Goal: Task Accomplishment & Management: Use online tool/utility

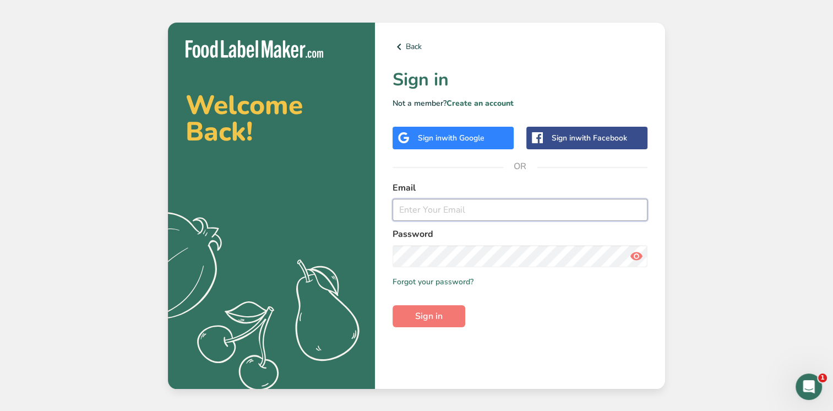
click at [410, 210] on input "email" at bounding box center [520, 210] width 255 height 22
type input "[PERSON_NAME][EMAIL_ADDRESS][DOMAIN_NAME]"
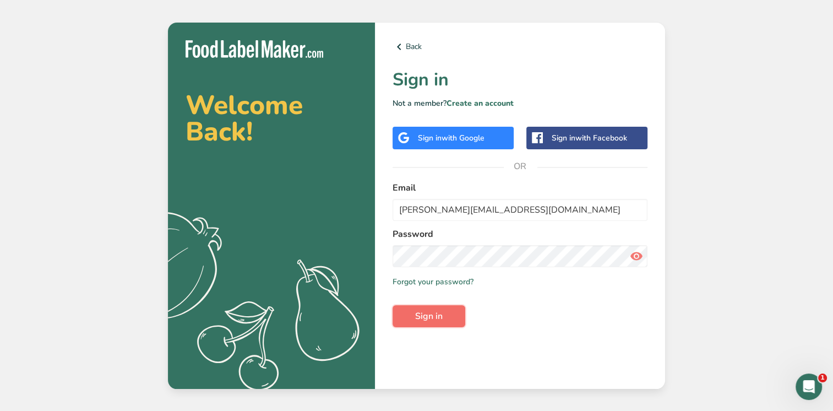
click at [438, 310] on span "Sign in" at bounding box center [429, 315] width 28 height 13
click at [398, 209] on input "[PERSON_NAME][EMAIL_ADDRESS][DOMAIN_NAME]" at bounding box center [520, 210] width 255 height 22
click at [377, 258] on div "Back Sign in Not a member? Create an account Sign in with Google Sign in with F…" at bounding box center [520, 206] width 290 height 366
click at [396, 306] on button "Sign in" at bounding box center [429, 316] width 73 height 22
click at [634, 256] on icon at bounding box center [636, 256] width 13 height 20
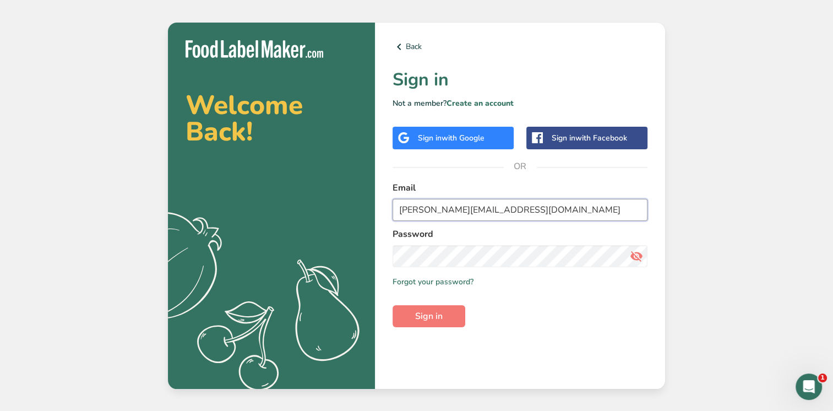
click at [397, 213] on input "[PERSON_NAME][EMAIL_ADDRESS][DOMAIN_NAME]" at bounding box center [520, 210] width 255 height 22
click at [385, 251] on div "Back Sign in Not a member? Create an account Sign in with Google Sign in with F…" at bounding box center [520, 206] width 290 height 366
click at [417, 318] on span "Sign in" at bounding box center [429, 315] width 28 height 13
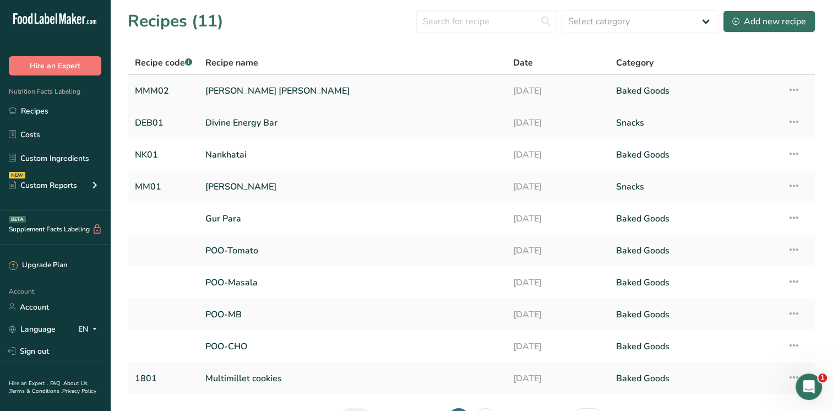
click at [278, 90] on link "[PERSON_NAME] [PERSON_NAME]" at bounding box center [352, 90] width 295 height 23
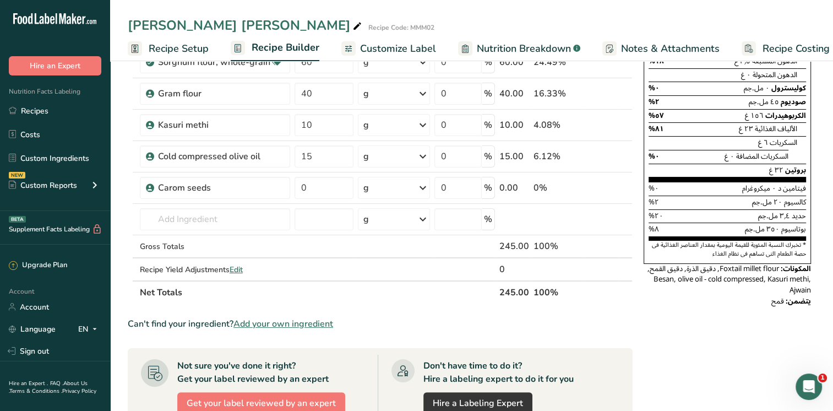
scroll to position [164, 0]
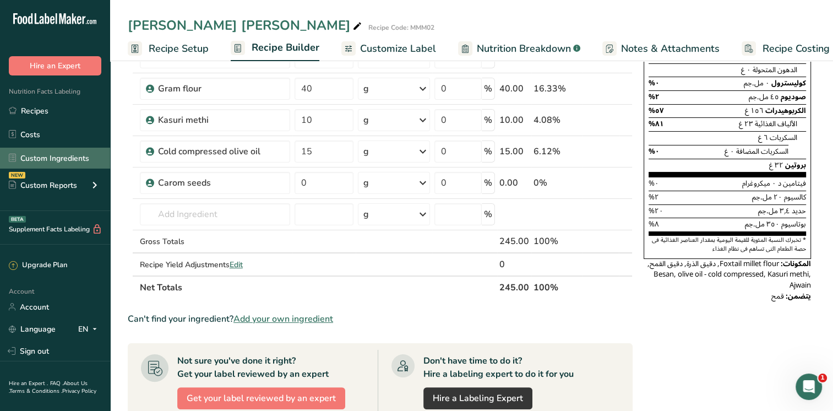
click at [73, 157] on link "Custom Ingredients" at bounding box center [55, 158] width 110 height 21
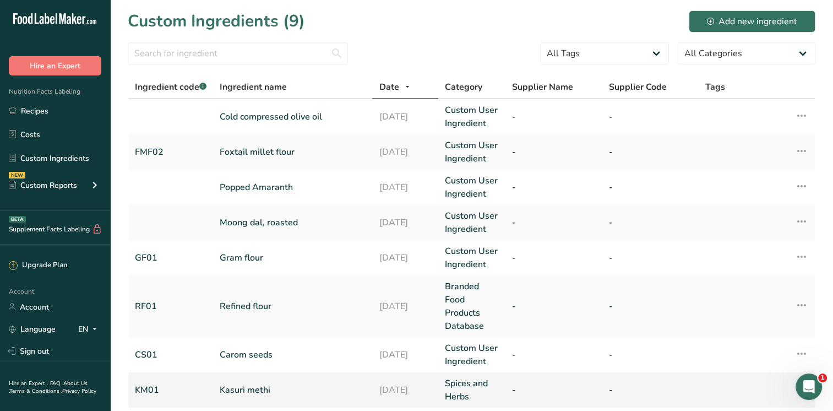
click at [266, 393] on link "Kasuri methi" at bounding box center [293, 389] width 146 height 13
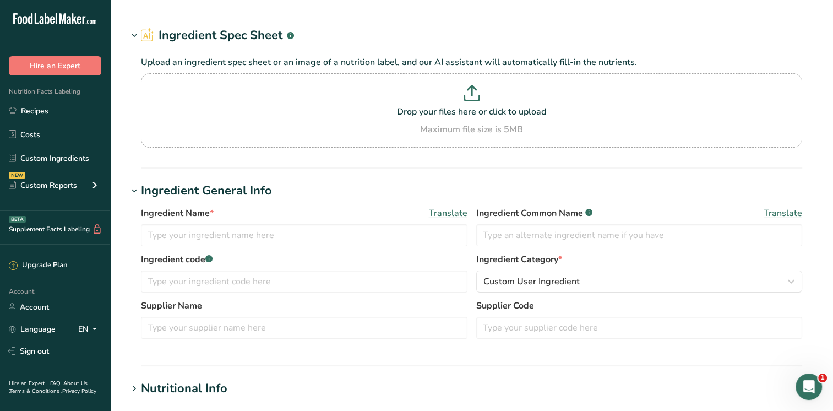
type input "Kasuri methi"
type input "KM01"
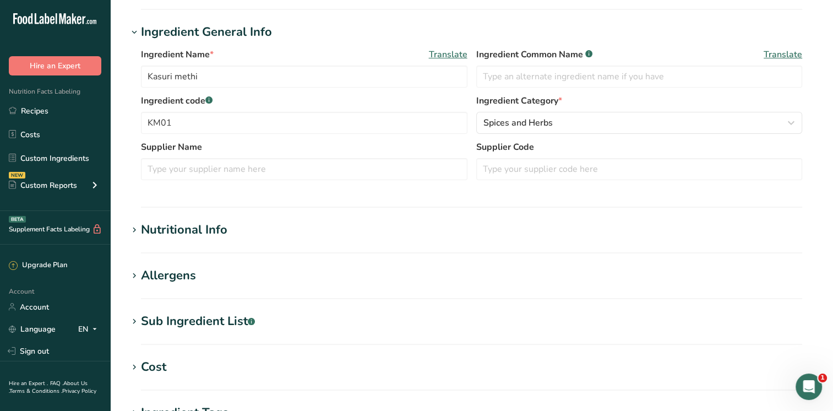
scroll to position [203, 0]
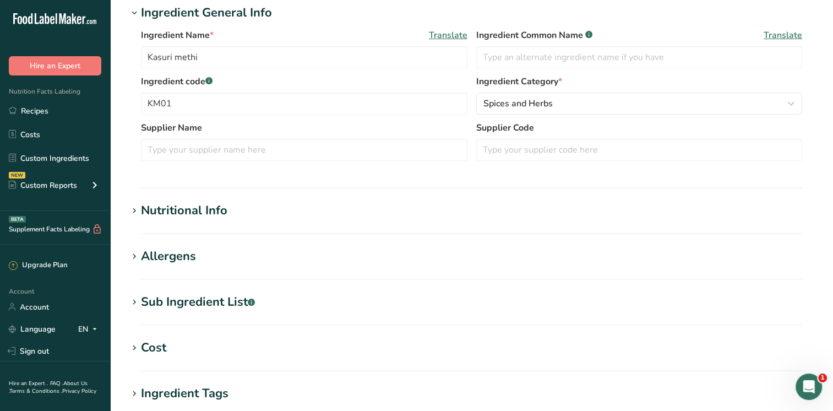
type input "32"
type KJ "133.9"
type Fat "0.6"
type Fat "0.1"
type Fat "0"
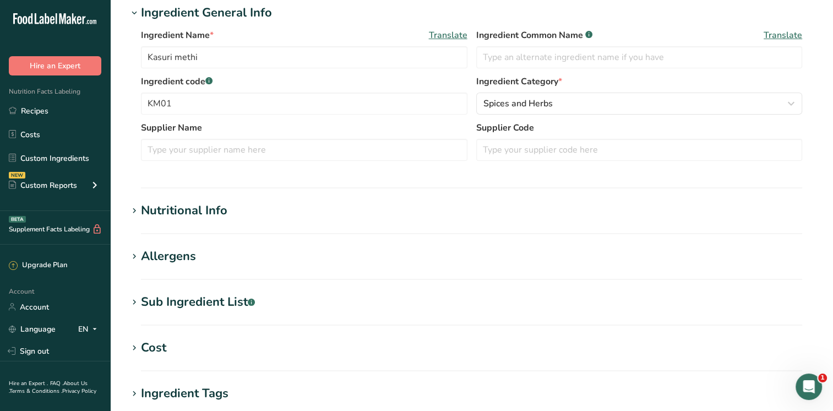
type input "0"
type input "13"
type Carbohydrates "6"
type Fiber "3.2"
type Sugars "0.3"
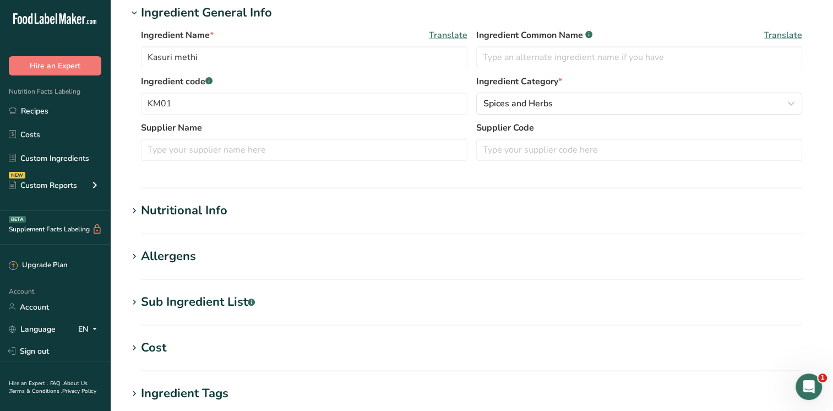
type Sugars "0"
type input "2.3"
click at [136, 210] on icon at bounding box center [134, 210] width 10 height 15
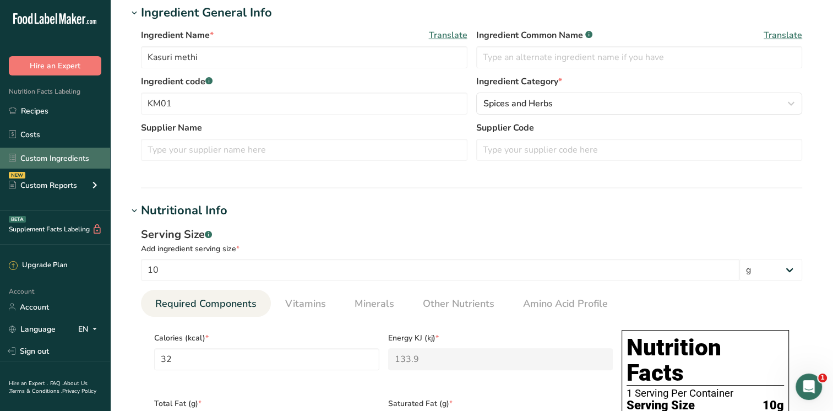
click at [53, 159] on link "Custom Ingredients" at bounding box center [55, 158] width 110 height 21
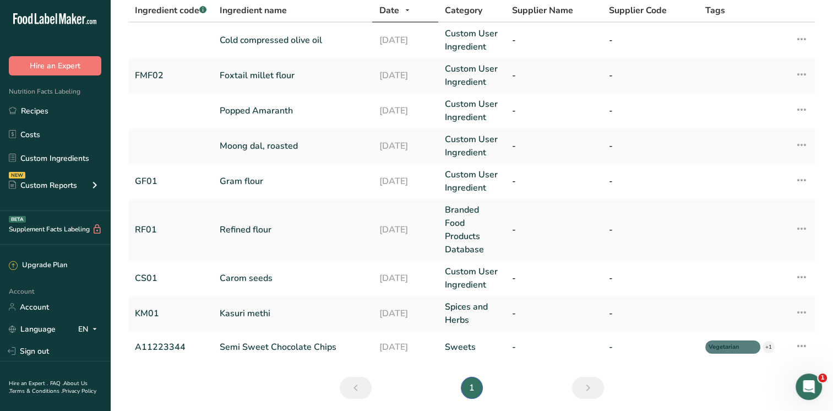
scroll to position [97, 0]
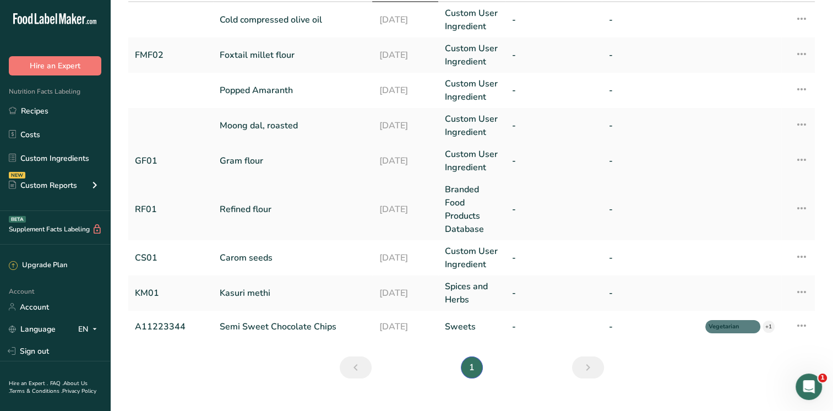
click at [229, 160] on link "Gram flour" at bounding box center [293, 160] width 146 height 13
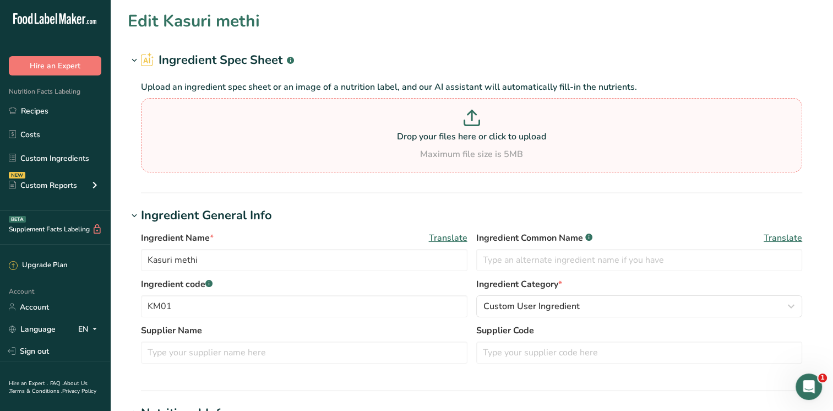
type input "Gram flour"
type input "Besan"
type input "GF01"
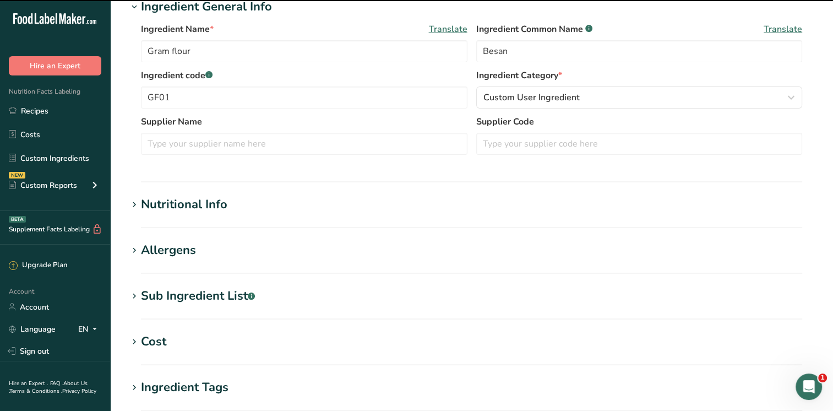
scroll to position [228, 0]
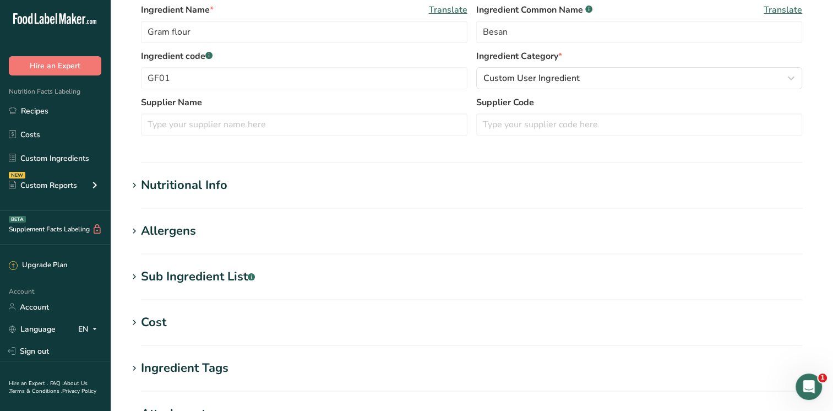
click at [132, 185] on icon at bounding box center [134, 185] width 10 height 15
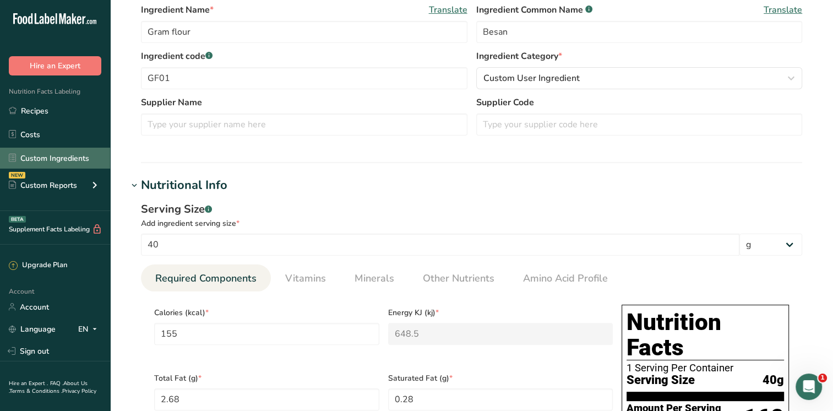
click at [50, 158] on link "Custom Ingredients" at bounding box center [55, 158] width 110 height 21
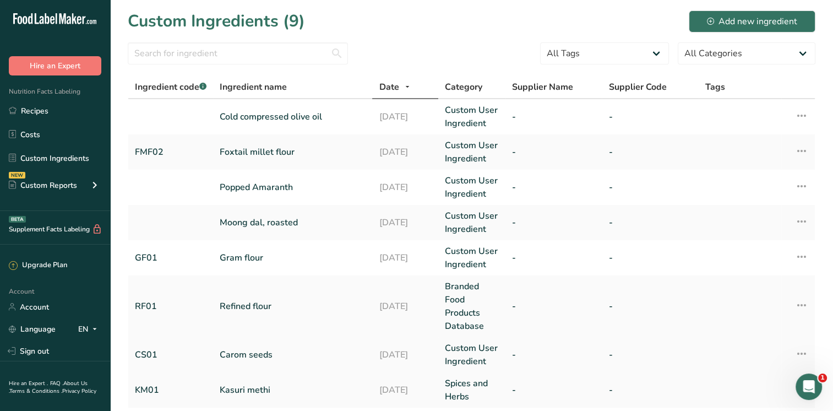
click at [260, 358] on link "Carom seeds" at bounding box center [293, 354] width 146 height 13
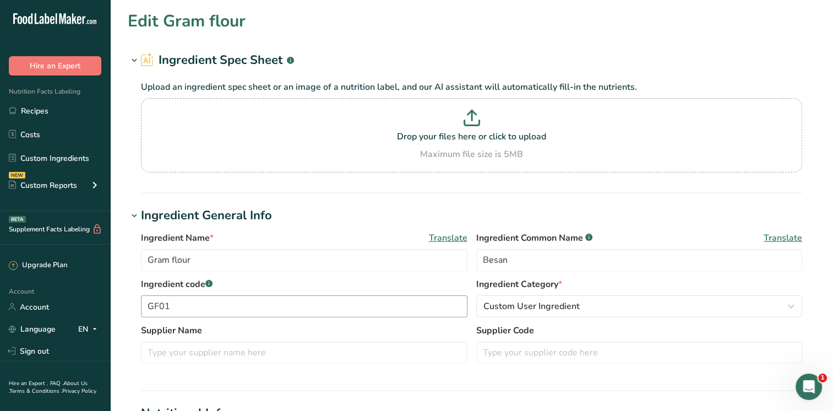
type input "Carom seeds"
type input "[PERSON_NAME]"
type input "CS01"
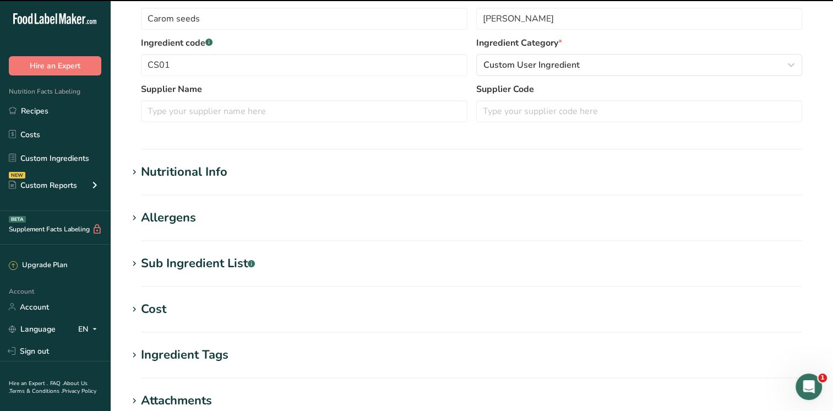
scroll to position [290, 0]
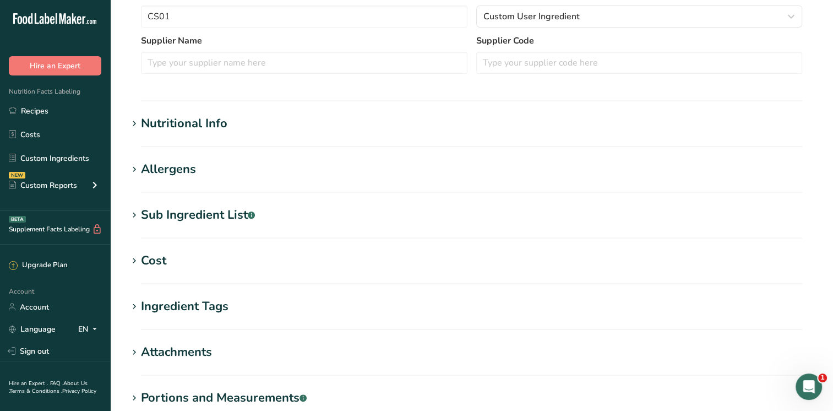
click at [132, 118] on icon at bounding box center [134, 123] width 10 height 15
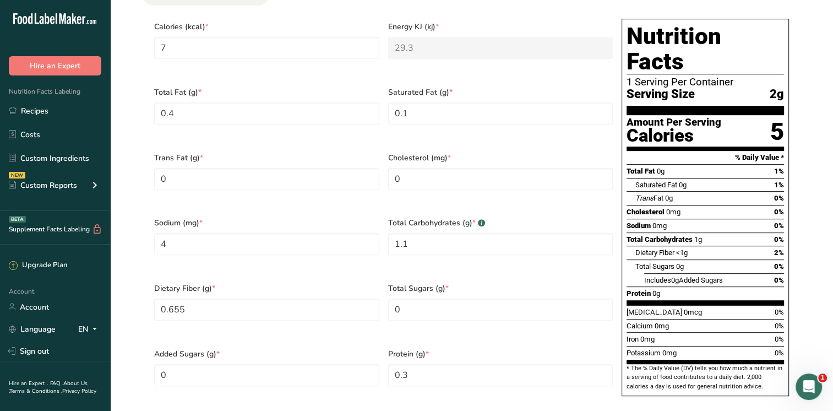
scroll to position [494, 0]
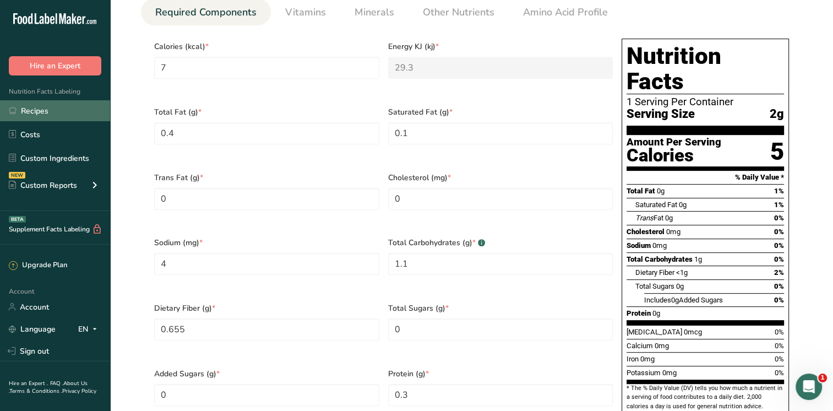
click at [39, 108] on link "Recipes" at bounding box center [55, 110] width 110 height 21
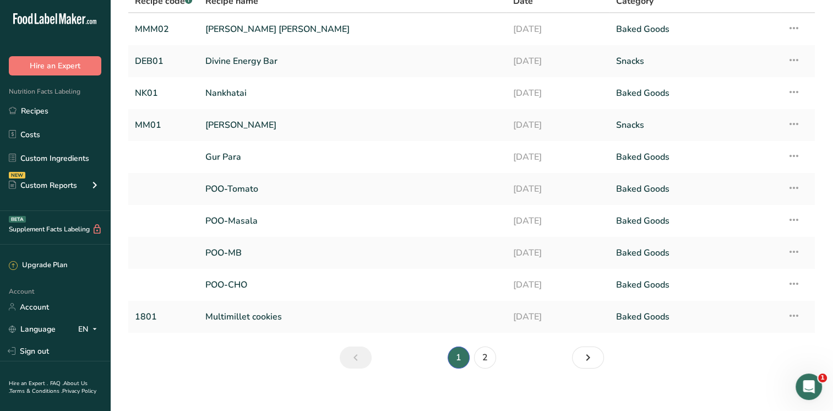
scroll to position [71, 0]
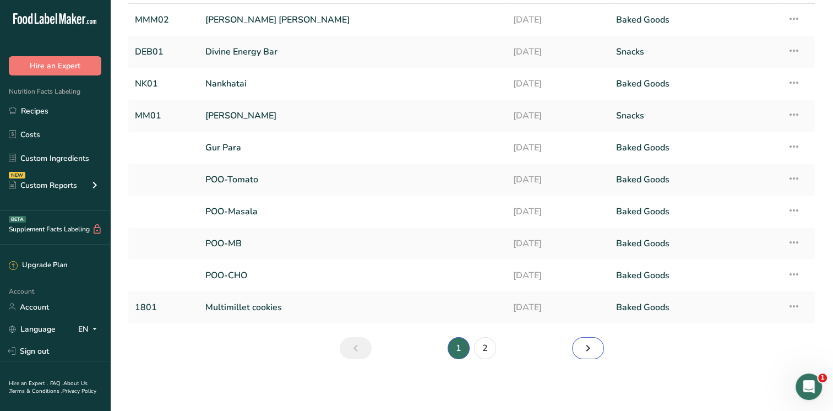
click at [592, 347] on icon "Next page" at bounding box center [587, 348] width 13 height 20
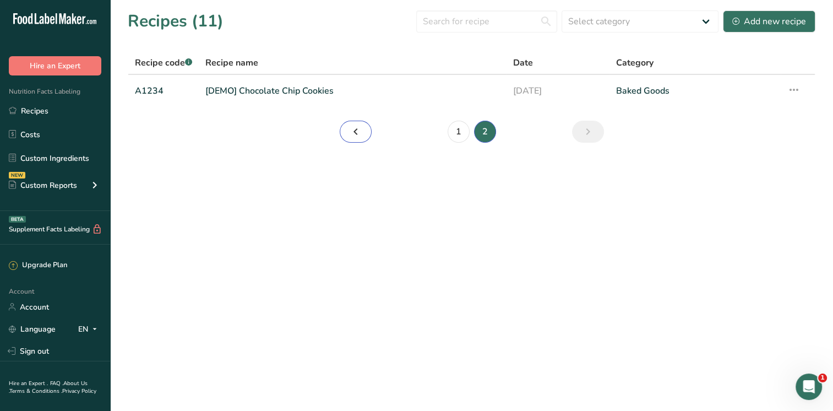
click at [355, 133] on icon "Page 1." at bounding box center [355, 132] width 13 height 20
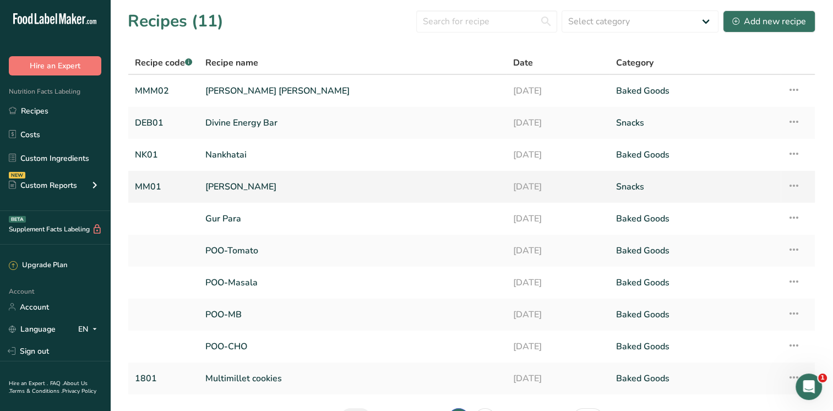
click at [791, 186] on icon at bounding box center [793, 186] width 13 height 20
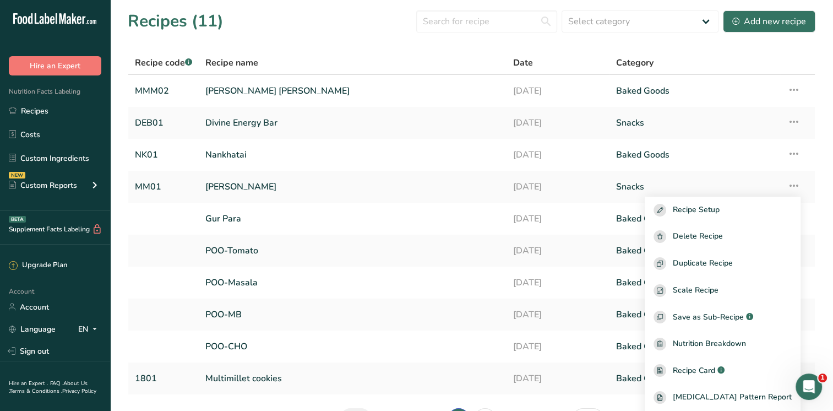
click at [326, 37] on section "Recipes (11) Select category All Baked Goods [GEOGRAPHIC_DATA] Confectionery Co…" at bounding box center [471, 224] width 723 height 448
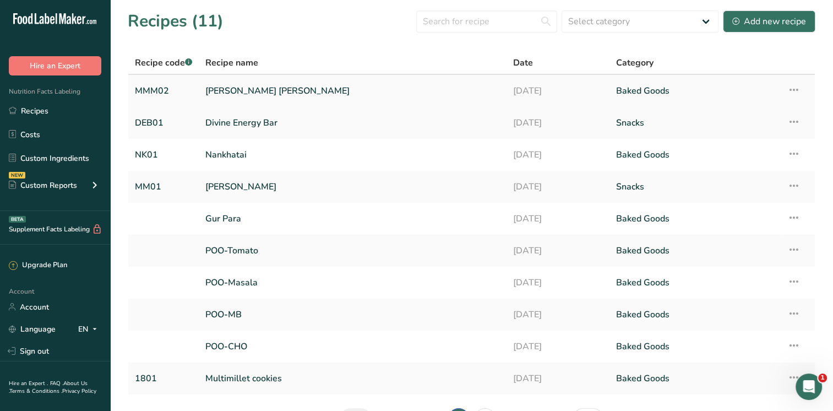
click at [244, 91] on link "[PERSON_NAME] [PERSON_NAME]" at bounding box center [352, 90] width 295 height 23
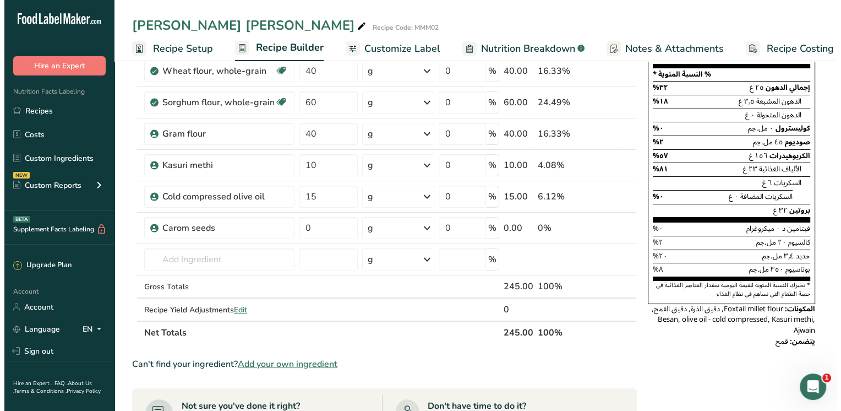
scroll to position [134, 0]
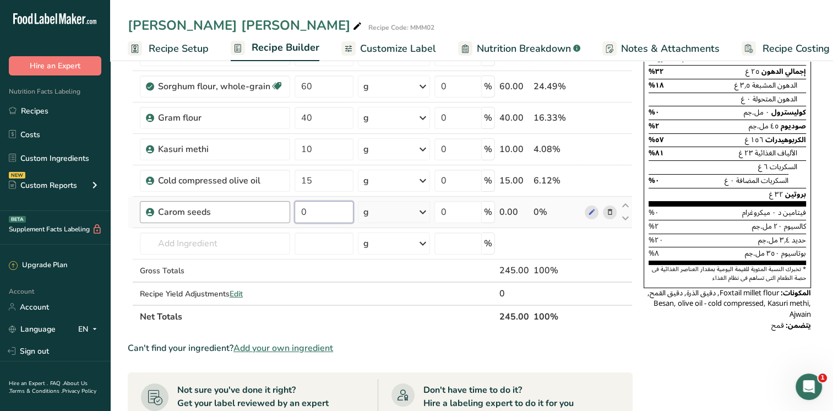
drag, startPoint x: 306, startPoint y: 210, endPoint x: 287, endPoint y: 210, distance: 19.3
click at [287, 210] on tr "Carom seeds 0 g Weight Units g kg mg See more Volume Units l Volume units requi…" at bounding box center [380, 212] width 504 height 31
type input "2"
click at [235, 243] on div "Ingredient * Amount * Unit * Waste * .a-a{fill:#347362;}.b-a{fill:#fff;} Grams …" at bounding box center [380, 157] width 505 height 344
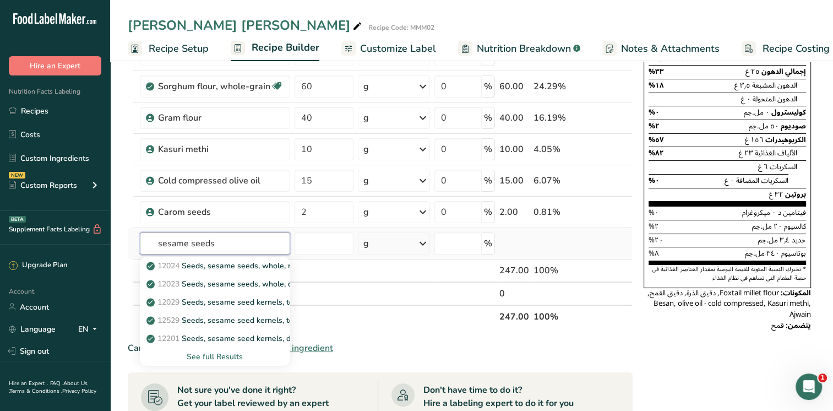
type input "sesame seeds"
click at [211, 357] on div "See full Results" at bounding box center [215, 357] width 133 height 12
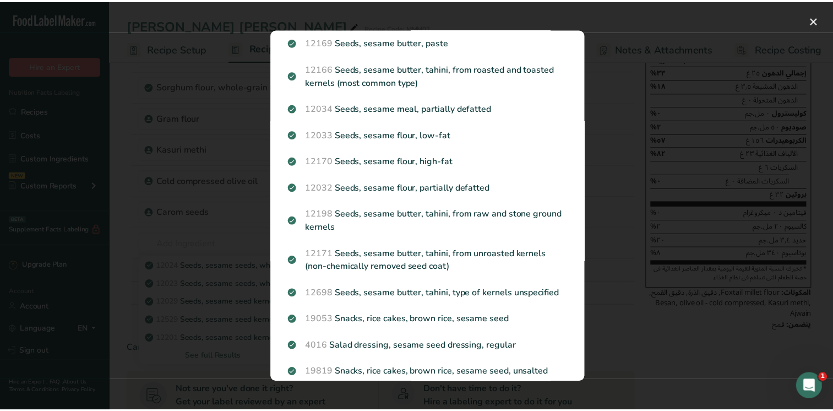
scroll to position [232, 0]
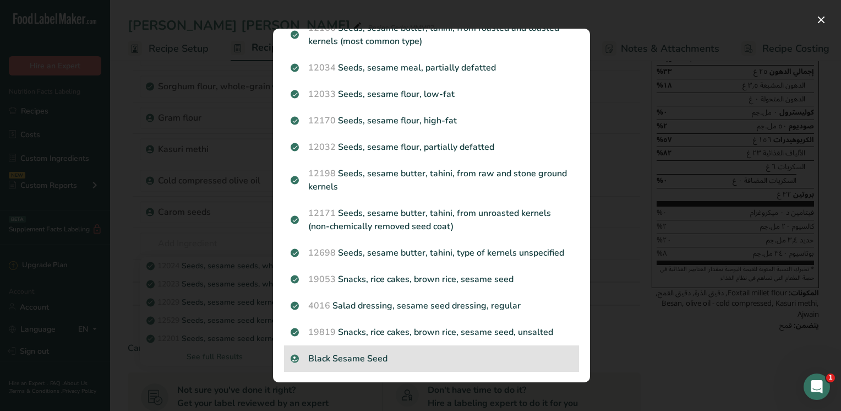
click at [364, 357] on p "Black Sesame Seed" at bounding box center [432, 358] width 282 height 13
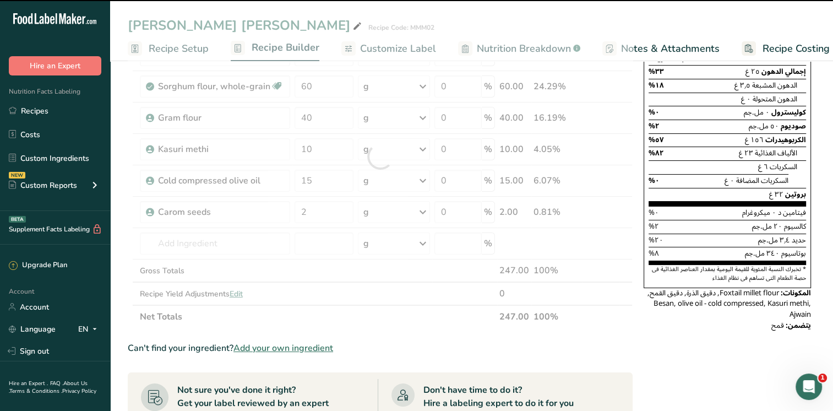
type input "0"
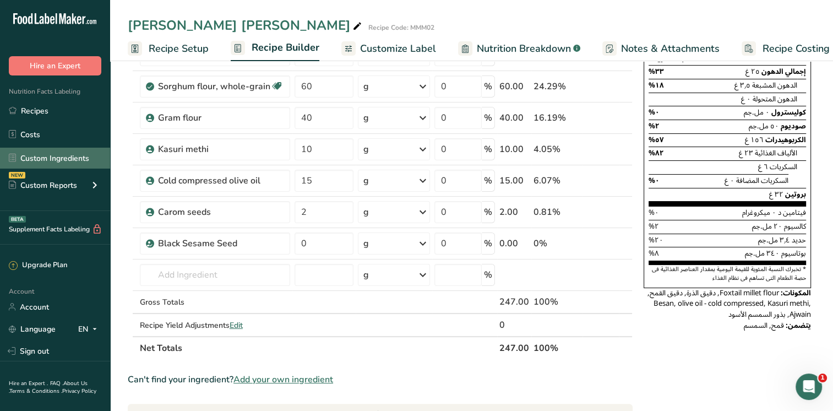
click at [86, 160] on link "Custom Ingredients" at bounding box center [55, 158] width 110 height 21
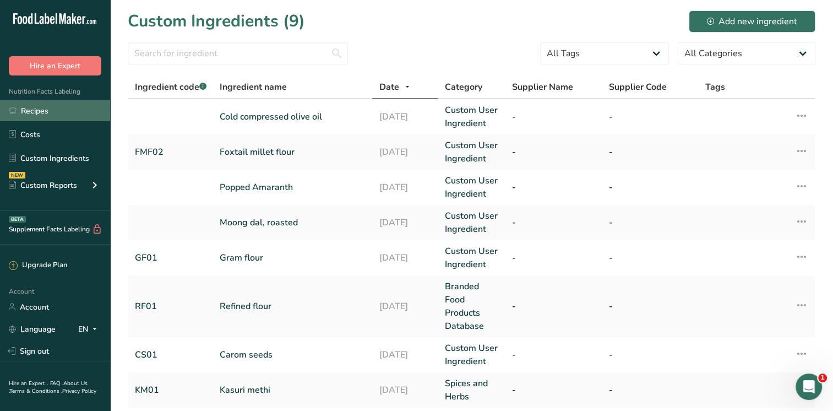
click at [40, 108] on link "Recipes" at bounding box center [55, 110] width 110 height 21
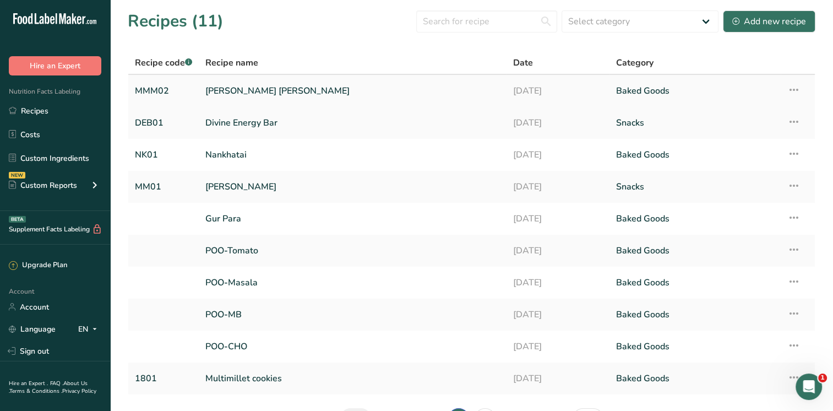
click at [269, 87] on link "[PERSON_NAME] [PERSON_NAME]" at bounding box center [352, 90] width 295 height 23
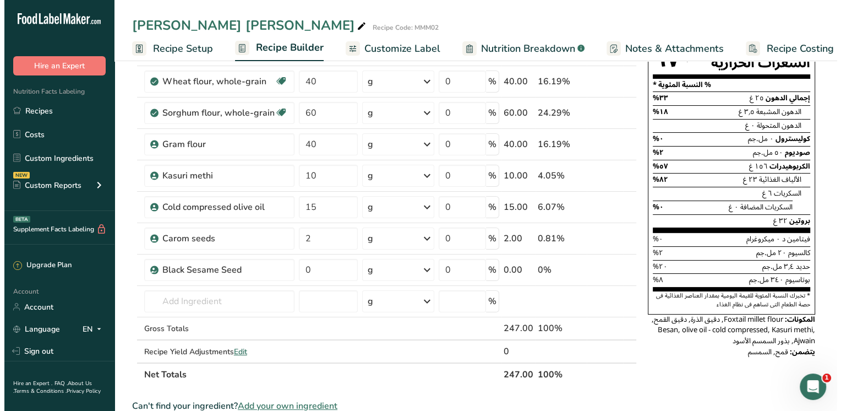
scroll to position [144, 0]
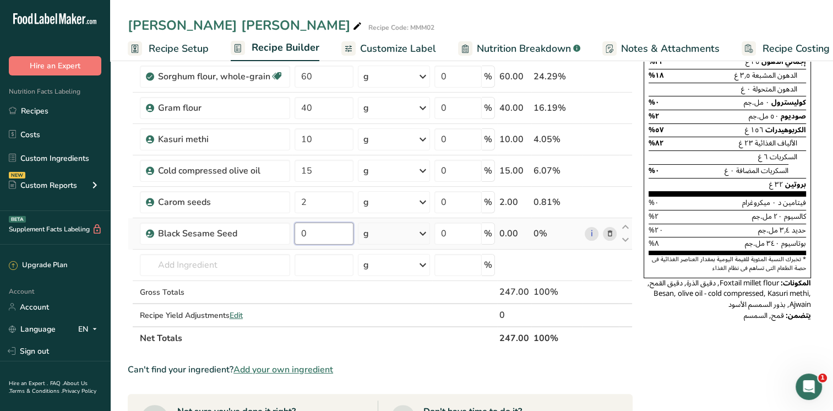
click at [324, 239] on input "0" at bounding box center [324, 233] width 59 height 22
type input "2"
click at [243, 263] on div "Ingredient * Amount * Unit * Waste * .a-a{fill:#347362;}.b-a{fill:#fff;} Grams …" at bounding box center [380, 162] width 505 height 375
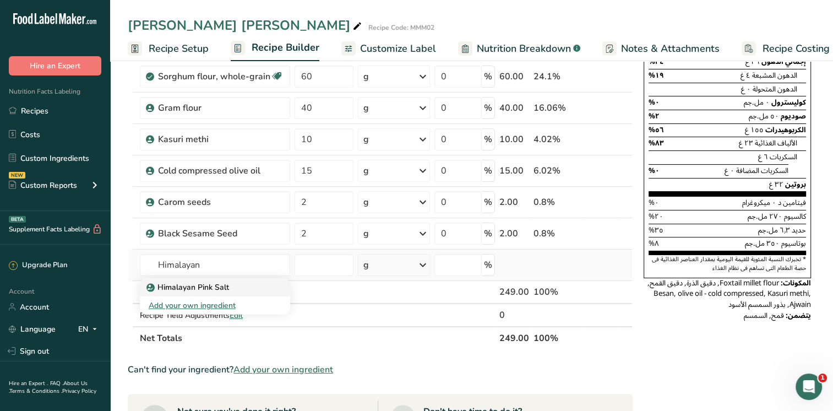
click at [216, 286] on p "Himalayan Pink Salt" at bounding box center [189, 287] width 80 height 12
type input "Himalayan Pink Salt"
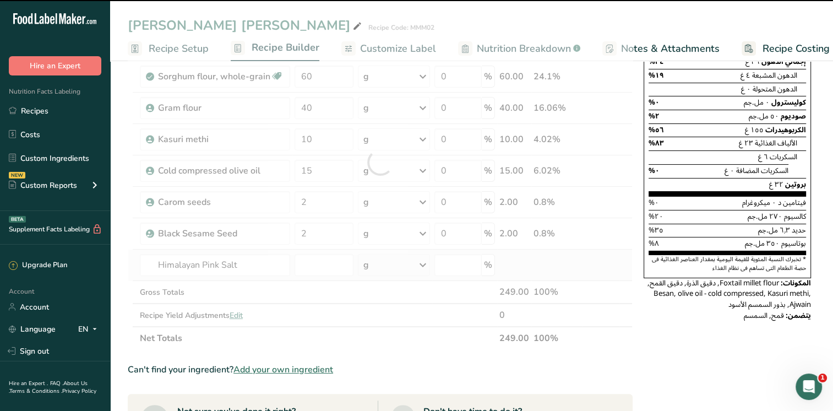
type input "0"
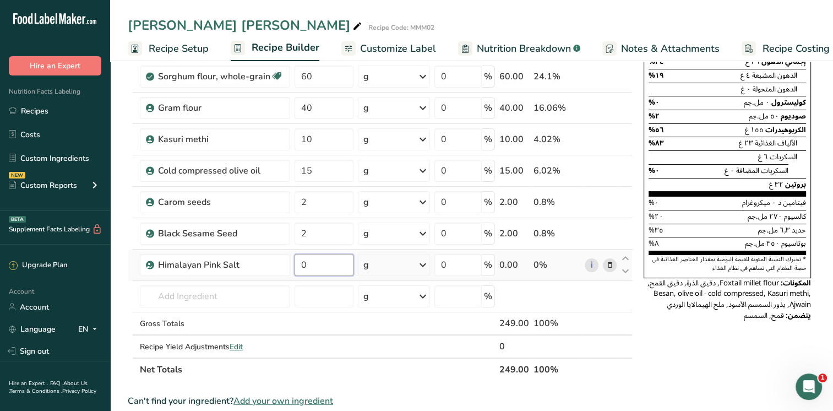
click at [317, 258] on input "0" at bounding box center [324, 265] width 59 height 22
type input "3"
click at [209, 292] on input "text" at bounding box center [215, 296] width 150 height 22
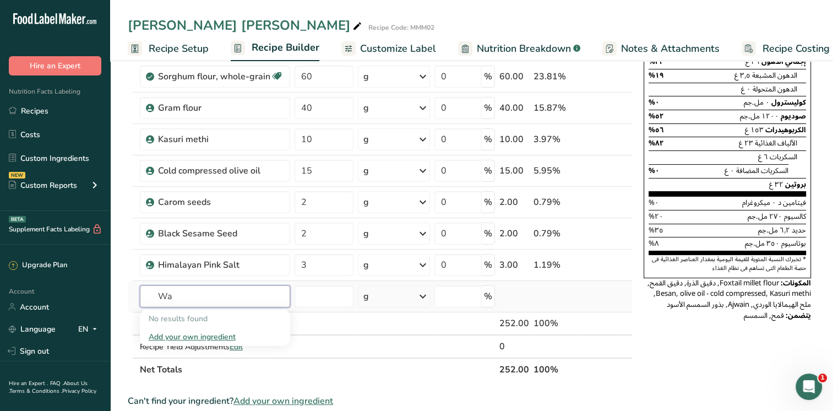
type input "W"
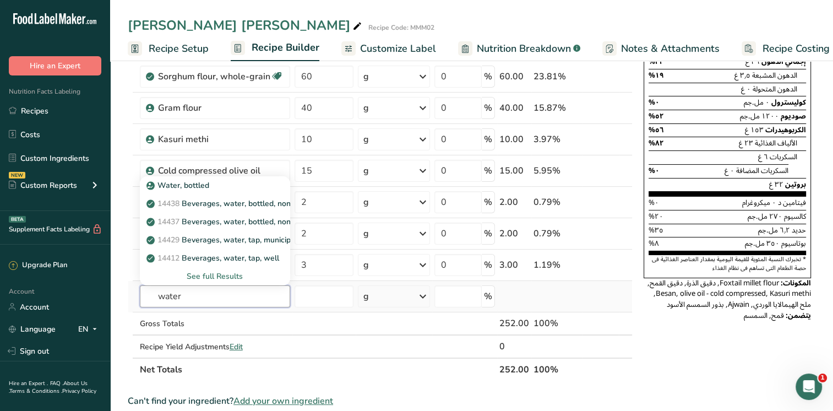
type input "water"
click at [203, 274] on div "See full Results" at bounding box center [215, 276] width 133 height 12
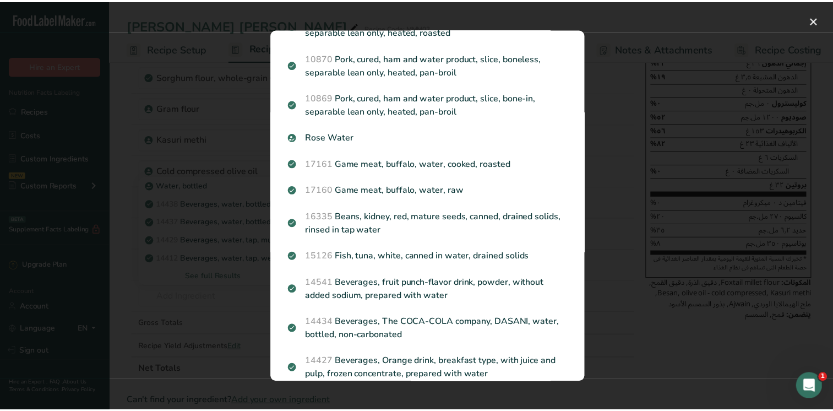
scroll to position [1062, 0]
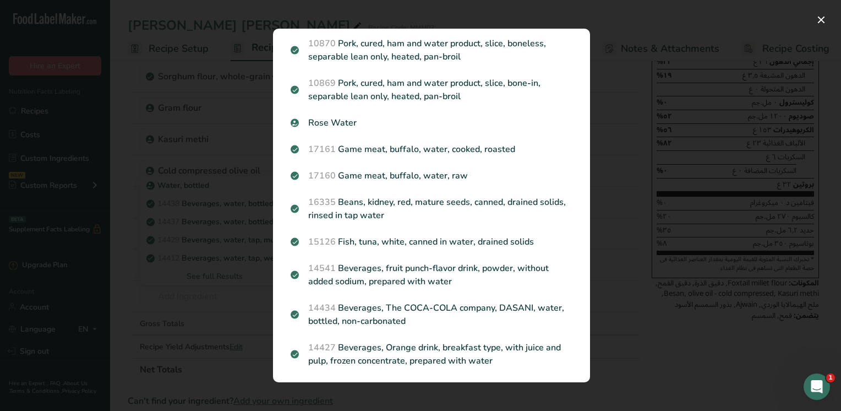
click at [75, 144] on div "Search results modal" at bounding box center [420, 205] width 841 height 411
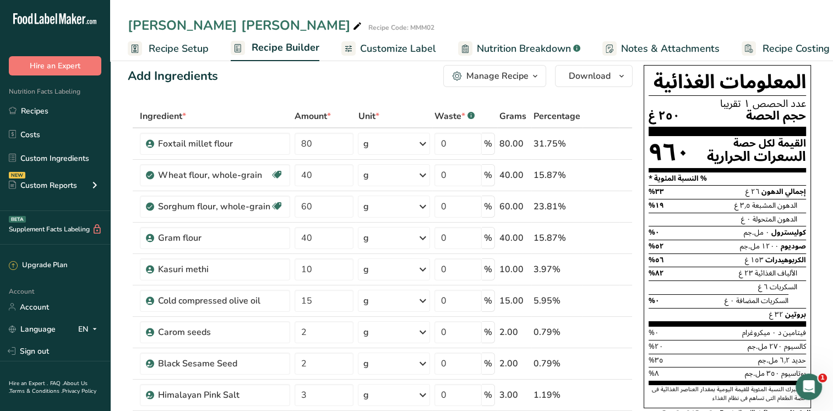
scroll to position [0, 0]
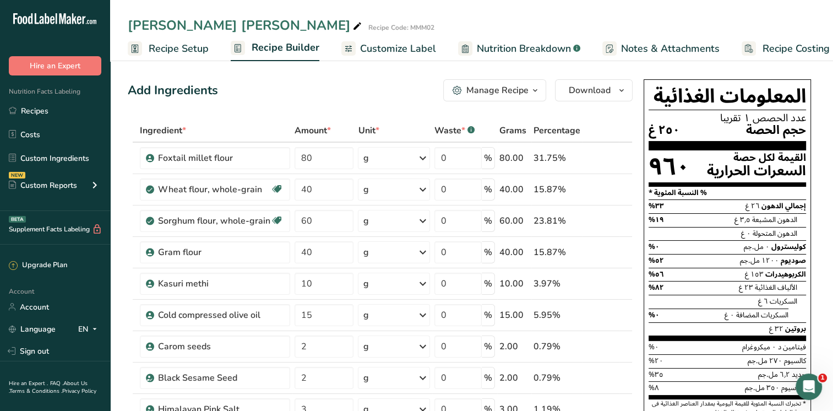
click at [406, 50] on span "Customize Label" at bounding box center [398, 48] width 76 height 15
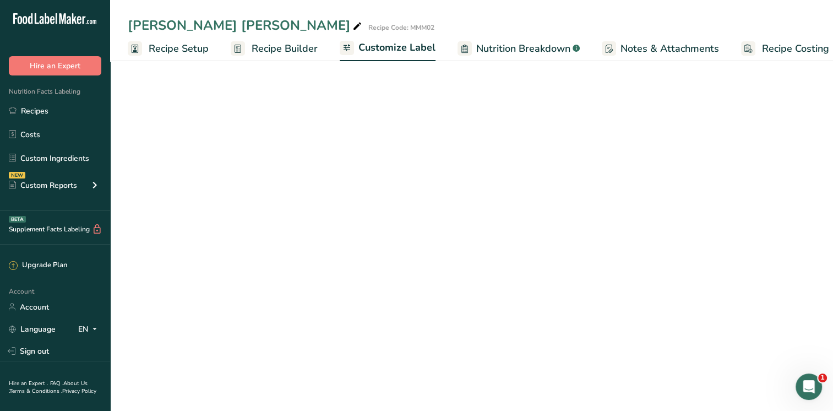
scroll to position [0, 14]
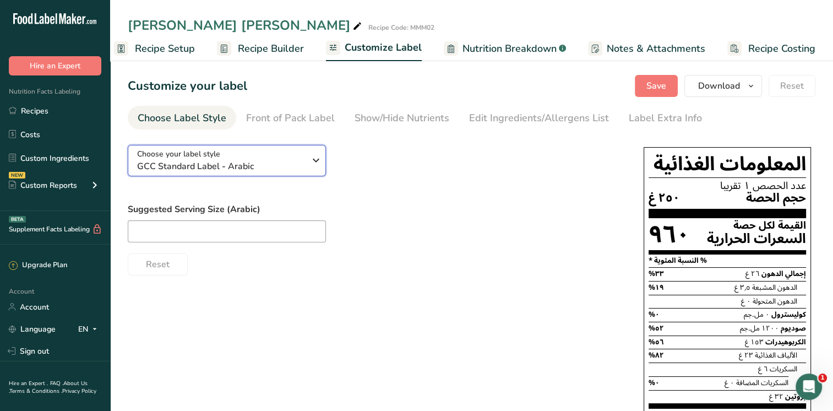
click at [316, 160] on icon "button" at bounding box center [315, 160] width 13 height 20
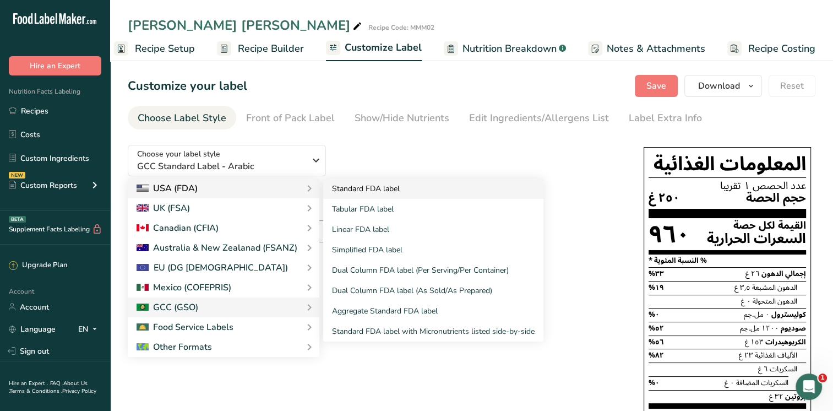
click at [336, 192] on link "Standard FDA label" at bounding box center [433, 188] width 220 height 20
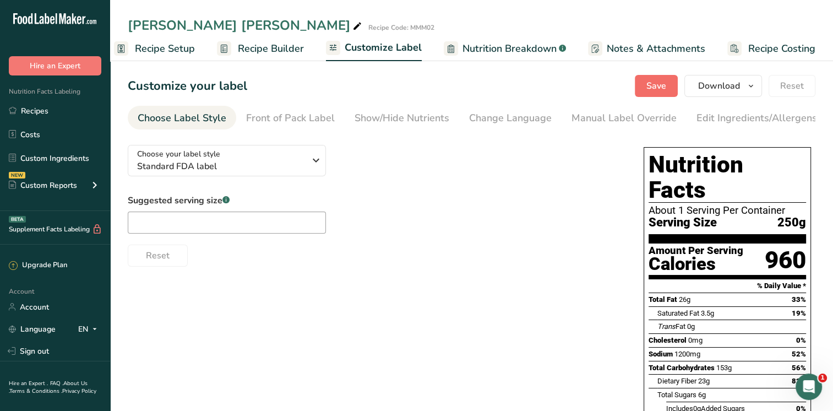
drag, startPoint x: 616, startPoint y: 74, endPoint x: 653, endPoint y: 86, distance: 39.3
click at [653, 86] on div "Customize your label Save Download Choose what to show on your downloaded label…" at bounding box center [472, 86] width 688 height 22
click at [653, 86] on span "Save" at bounding box center [656, 85] width 20 height 13
click at [534, 50] on span "Nutrition Breakdown" at bounding box center [509, 48] width 94 height 15
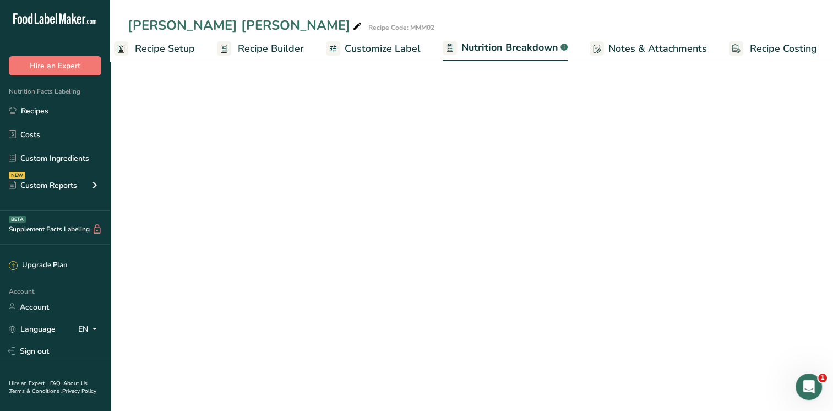
scroll to position [0, 15]
select select "Calories"
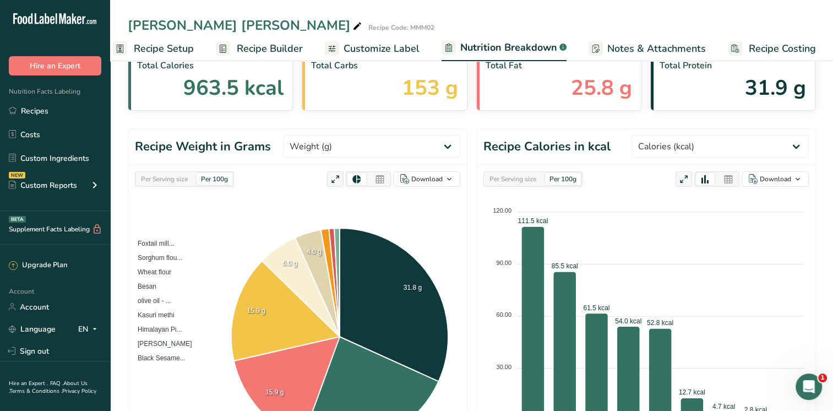
scroll to position [0, 0]
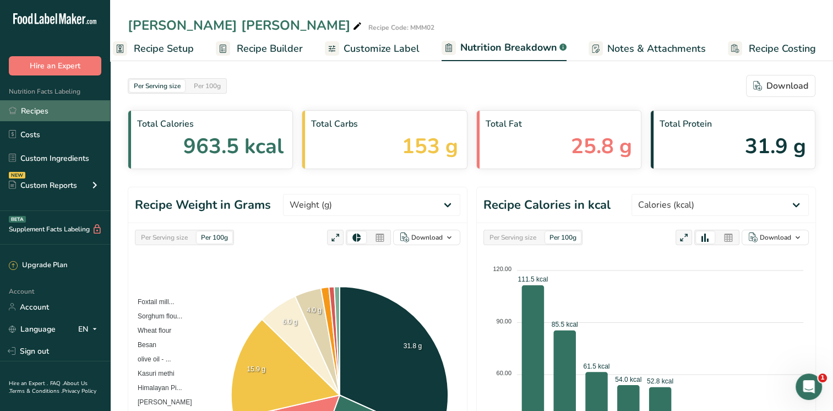
click at [35, 111] on link "Recipes" at bounding box center [55, 110] width 110 height 21
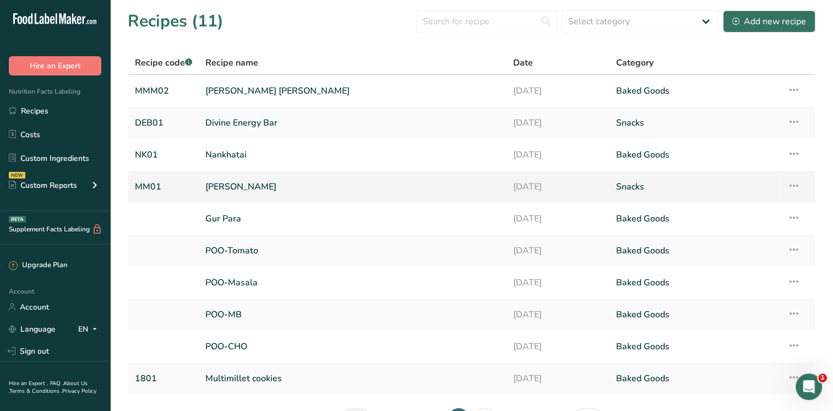
click at [794, 182] on icon at bounding box center [793, 186] width 13 height 20
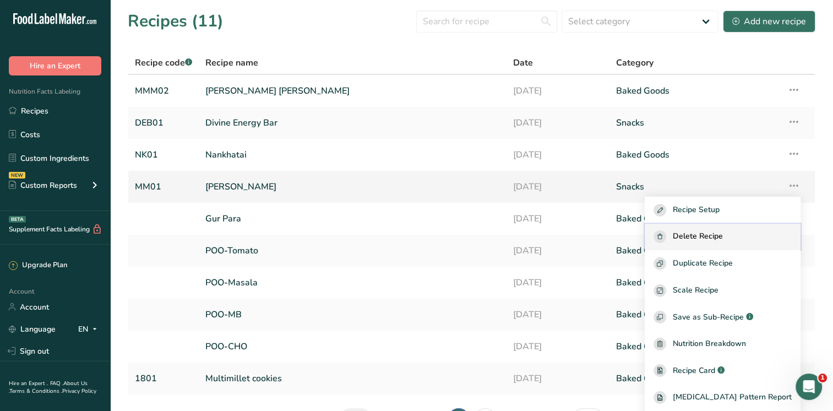
click at [723, 242] on span "Delete Recipe" at bounding box center [698, 236] width 50 height 13
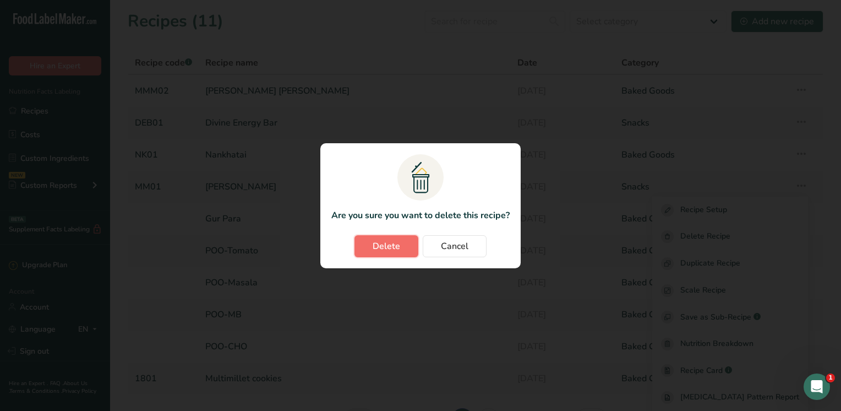
click at [407, 246] on button "Delete" at bounding box center [387, 246] width 64 height 22
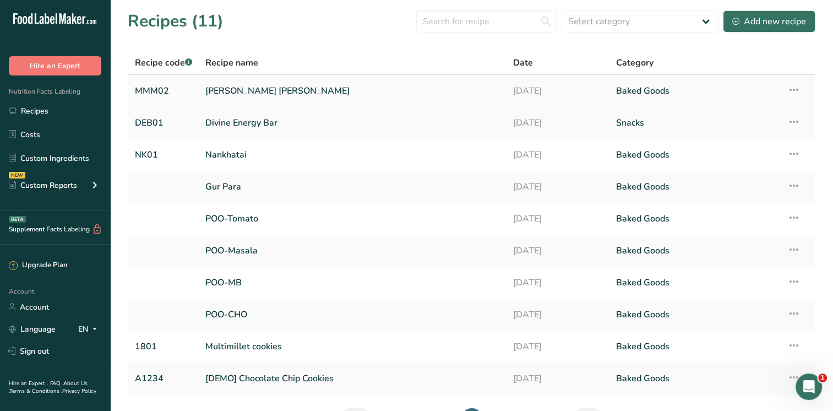
click at [233, 91] on link "[PERSON_NAME] [PERSON_NAME]" at bounding box center [352, 90] width 295 height 23
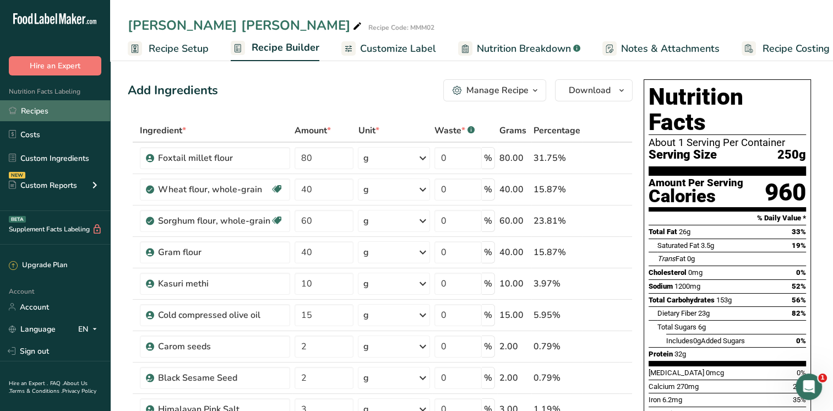
click at [41, 110] on link "Recipes" at bounding box center [55, 110] width 110 height 21
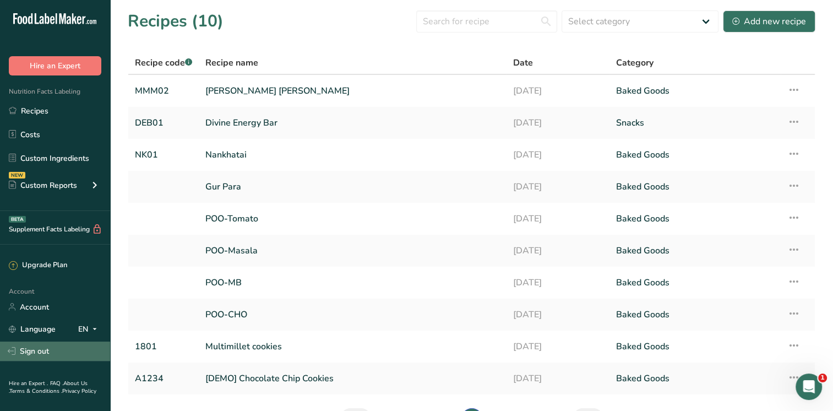
click at [44, 346] on link "Sign out" at bounding box center [55, 350] width 110 height 19
